Goal: Task Accomplishment & Management: Manage account settings

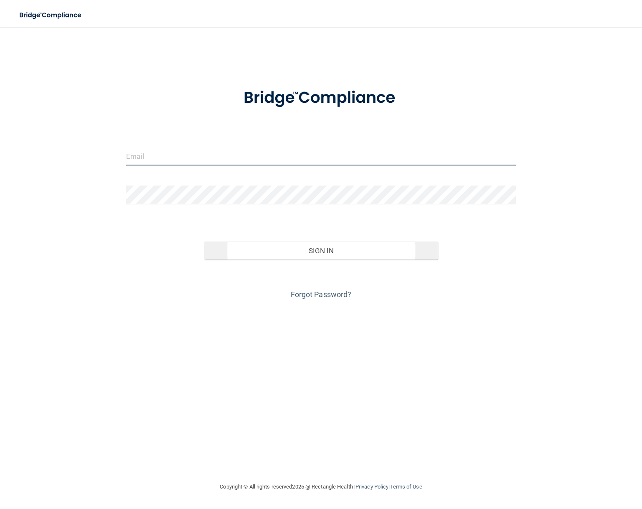
type input "[EMAIL_ADDRESS][DOMAIN_NAME]"
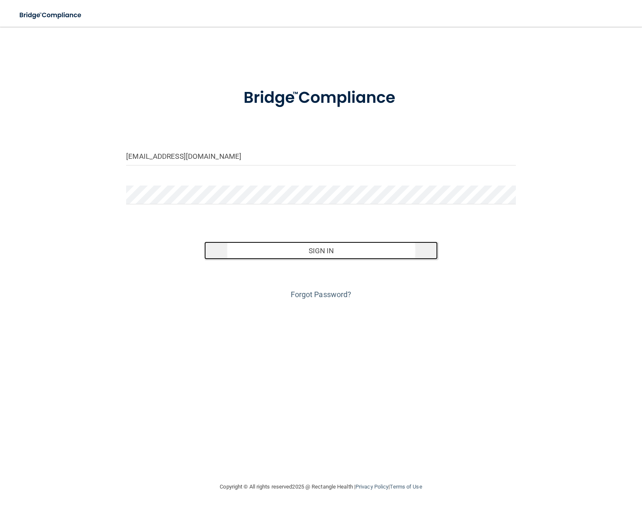
click at [329, 260] on button "Sign In" at bounding box center [321, 251] width 234 height 18
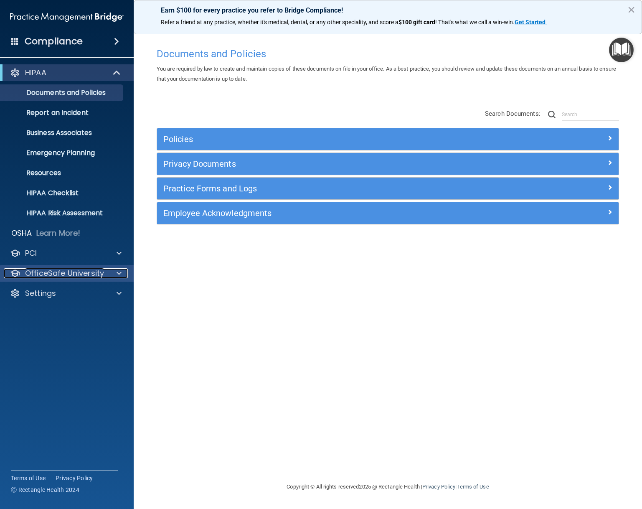
click at [63, 275] on p "OfficeSafe University" at bounding box center [64, 273] width 79 height 10
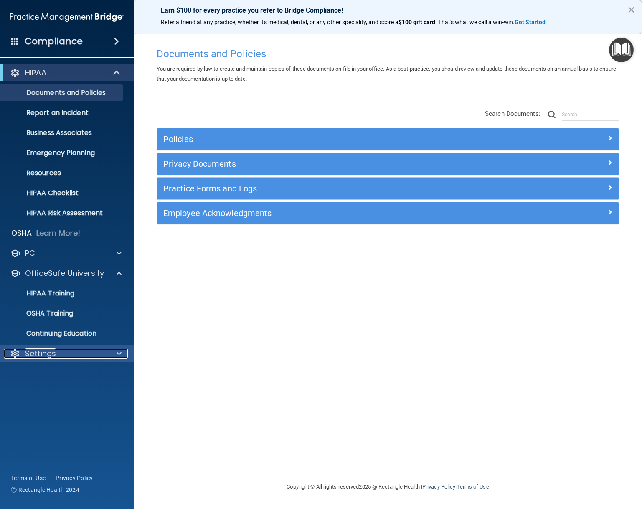
drag, startPoint x: 38, startPoint y: 353, endPoint x: 44, endPoint y: 347, distance: 8.3
click at [38, 352] on p "Settings" at bounding box center [40, 354] width 31 height 10
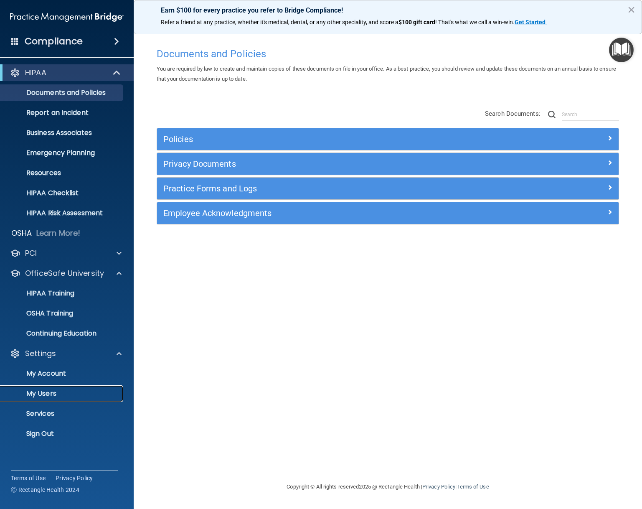
click at [46, 392] on p "My Users" at bounding box center [62, 394] width 114 height 8
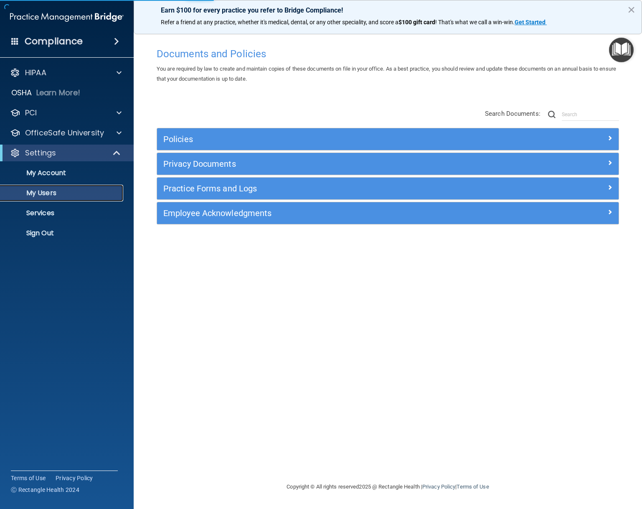
select select "20"
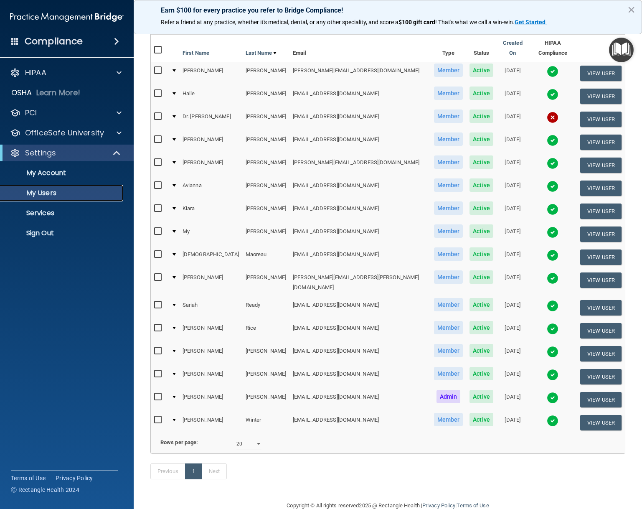
scroll to position [84, 0]
click at [547, 323] on img at bounding box center [553, 329] width 12 height 12
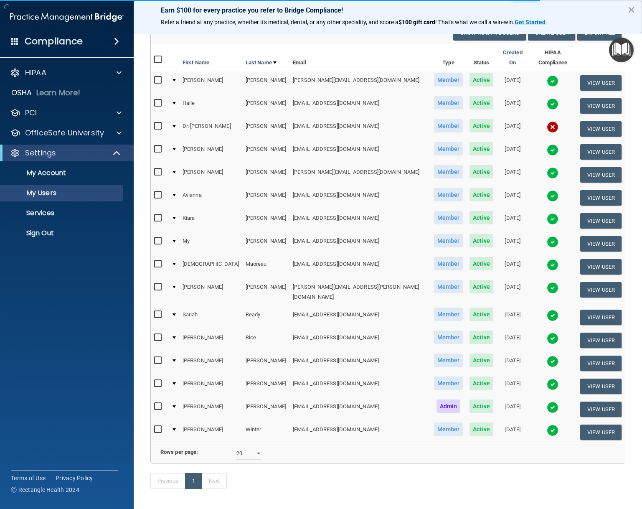
click at [534, 328] on body "Compliance HIPAA Documents and Policies Report an Incident Business Associates …" at bounding box center [321, 254] width 642 height 509
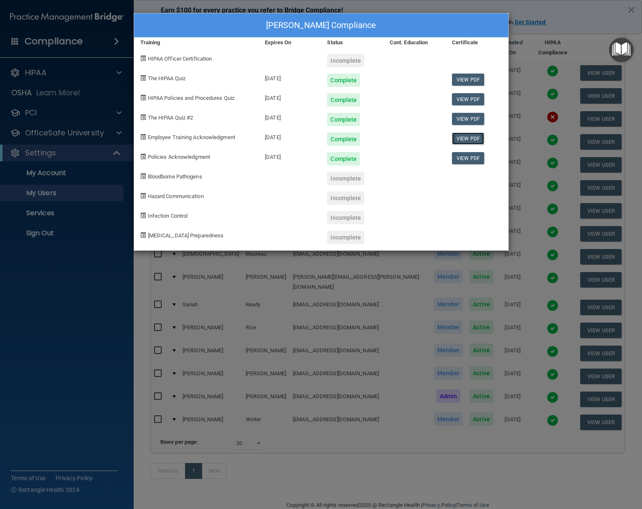
click at [475, 136] on link "View PDF" at bounding box center [468, 139] width 32 height 12
click at [465, 158] on link "View PDF" at bounding box center [468, 158] width 32 height 12
drag, startPoint x: 105, startPoint y: 353, endPoint x: 109, endPoint y: 352, distance: 4.5
click at [107, 353] on div "[PERSON_NAME] Compliance Training Expires On Status Cont. Education Certificate…" at bounding box center [321, 254] width 642 height 509
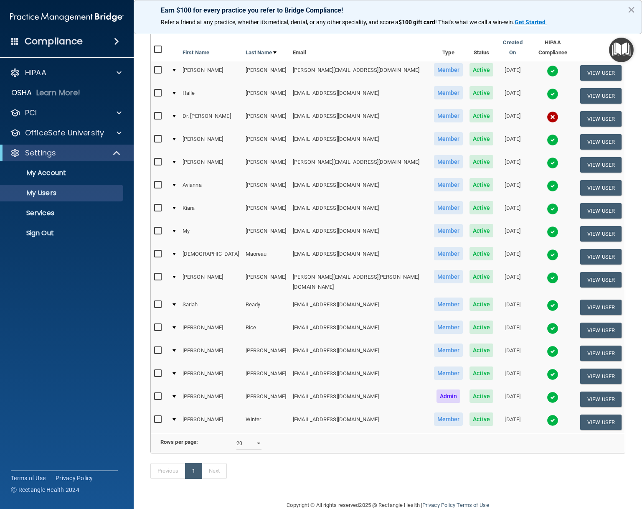
click at [547, 415] on img at bounding box center [553, 421] width 12 height 12
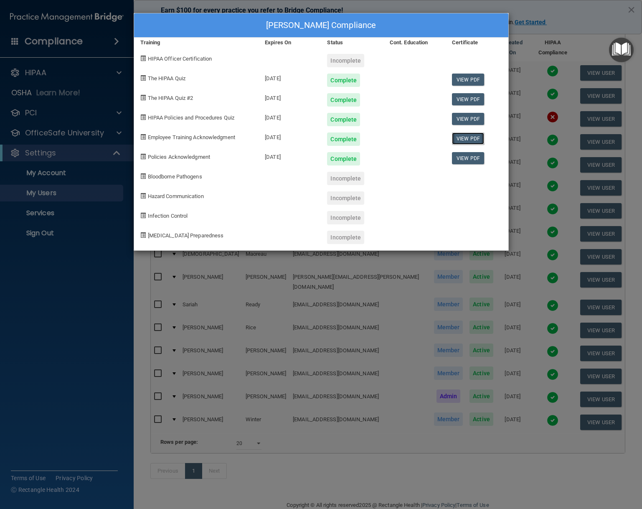
click at [469, 135] on link "View PDF" at bounding box center [468, 139] width 32 height 12
click at [469, 160] on link "View PDF" at bounding box center [468, 158] width 32 height 12
drag, startPoint x: 376, startPoint y: 284, endPoint x: 373, endPoint y: 276, distance: 8.5
click at [376, 283] on div "[PERSON_NAME] Compliance Training Expires On Status Cont. Education Certificate…" at bounding box center [321, 254] width 642 height 509
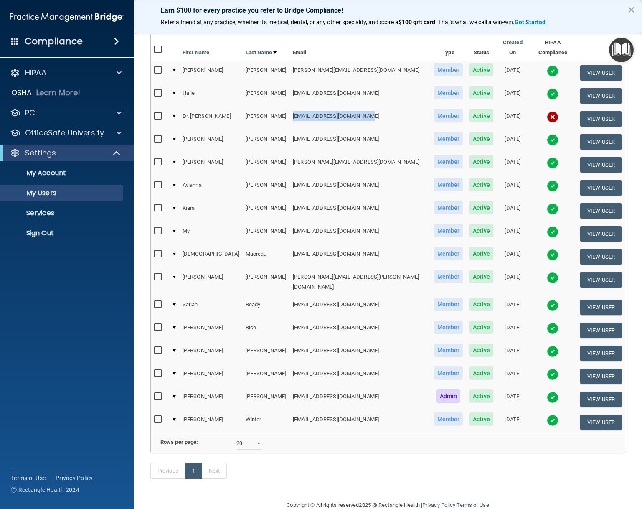
drag, startPoint x: 342, startPoint y: 108, endPoint x: 267, endPoint y: 110, distance: 75.3
click at [290, 110] on td "[EMAIL_ADDRESS][DOMAIN_NAME]" at bounding box center [360, 118] width 141 height 23
drag, startPoint x: 267, startPoint y: 110, endPoint x: 533, endPoint y: 110, distance: 266.7
click at [547, 111] on img at bounding box center [553, 117] width 12 height 12
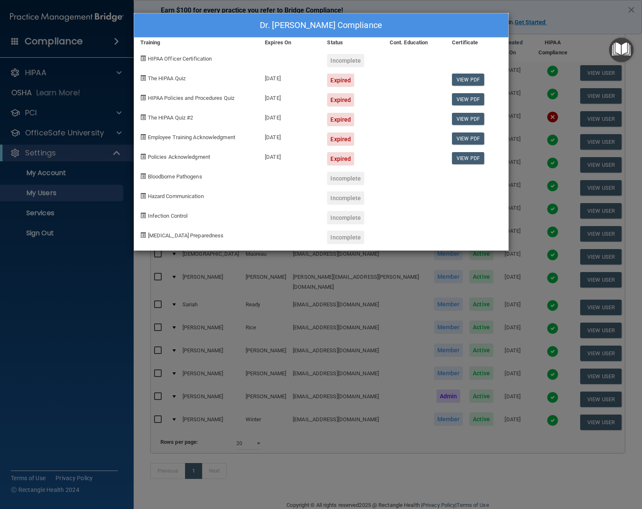
click at [339, 318] on div "Dr. [PERSON_NAME] Compliance Training Expires On Status Cont. Education Certifi…" at bounding box center [321, 254] width 642 height 509
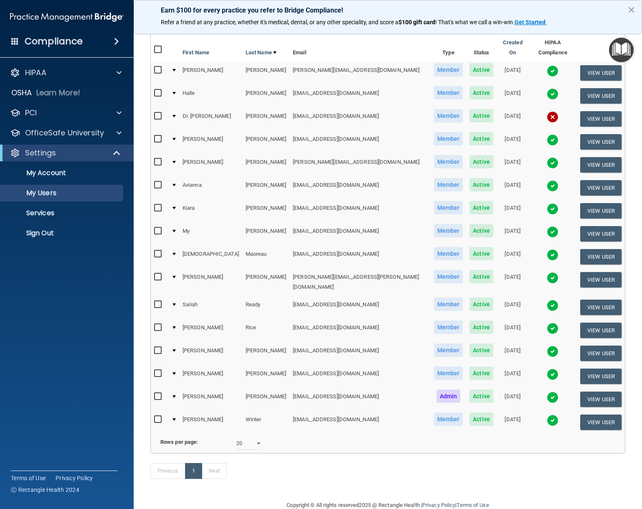
click at [158, 113] on input "checkbox" at bounding box center [159, 116] width 10 height 7
checkbox input "true"
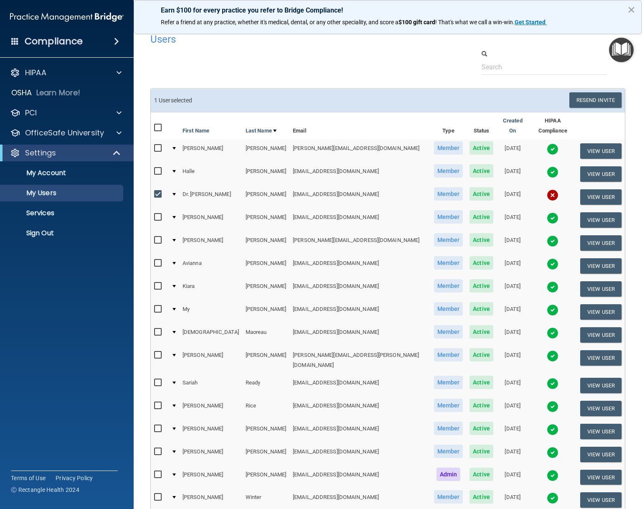
scroll to position [0, 0]
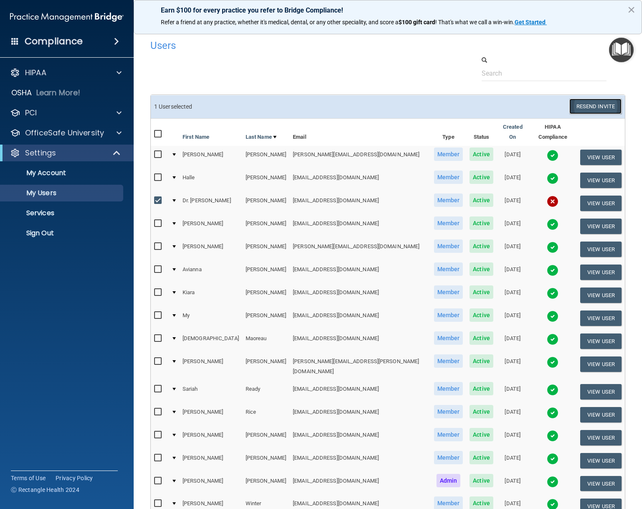
click at [598, 106] on button "Resend Invite" at bounding box center [596, 106] width 52 height 15
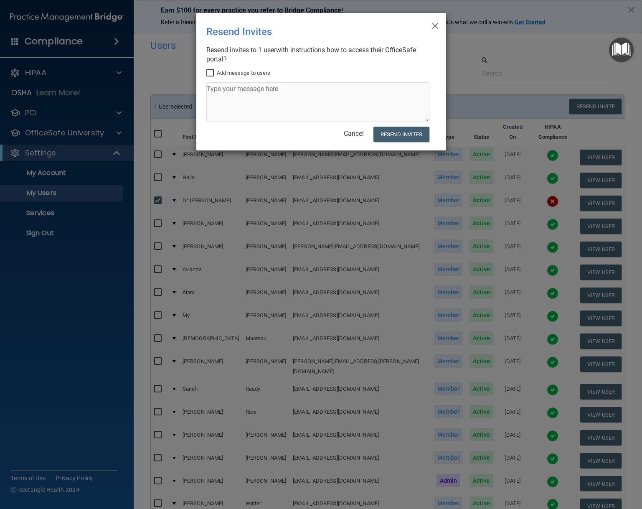
click at [209, 75] on input "Add message to users" at bounding box center [211, 73] width 10 height 7
checkbox input "true"
click at [225, 92] on textarea at bounding box center [317, 101] width 223 height 39
type textarea "Good Morning! Could you please complete the HIPAA training? Thank you"
click at [389, 135] on button "Resend Invites" at bounding box center [402, 134] width 56 height 15
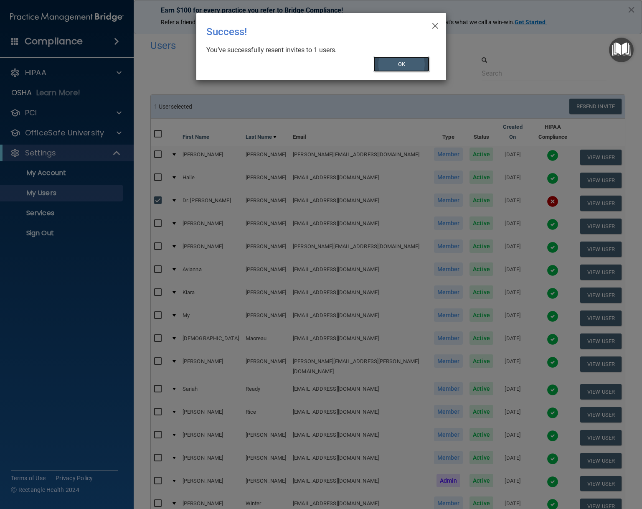
click at [395, 64] on button "OK" at bounding box center [402, 63] width 56 height 15
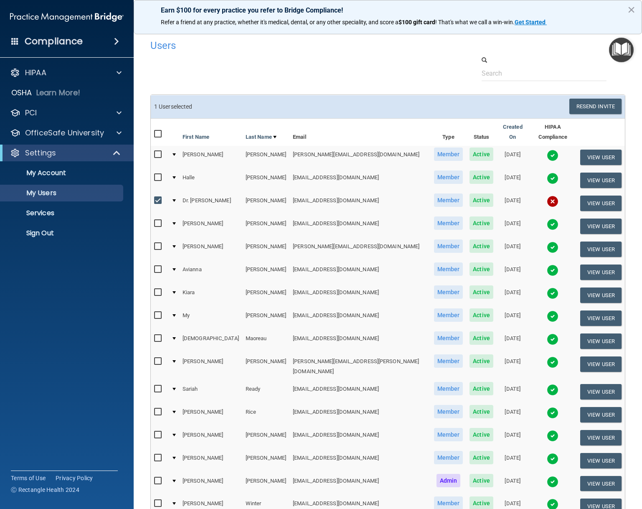
drag, startPoint x: 241, startPoint y: 56, endPoint x: 234, endPoint y: 40, distance: 17.4
click at [241, 55] on div "Users Success! New user created. × Error! The user couldn't be created. × Succe…" at bounding box center [387, 305] width 475 height 541
